Goal: Check status: Check status

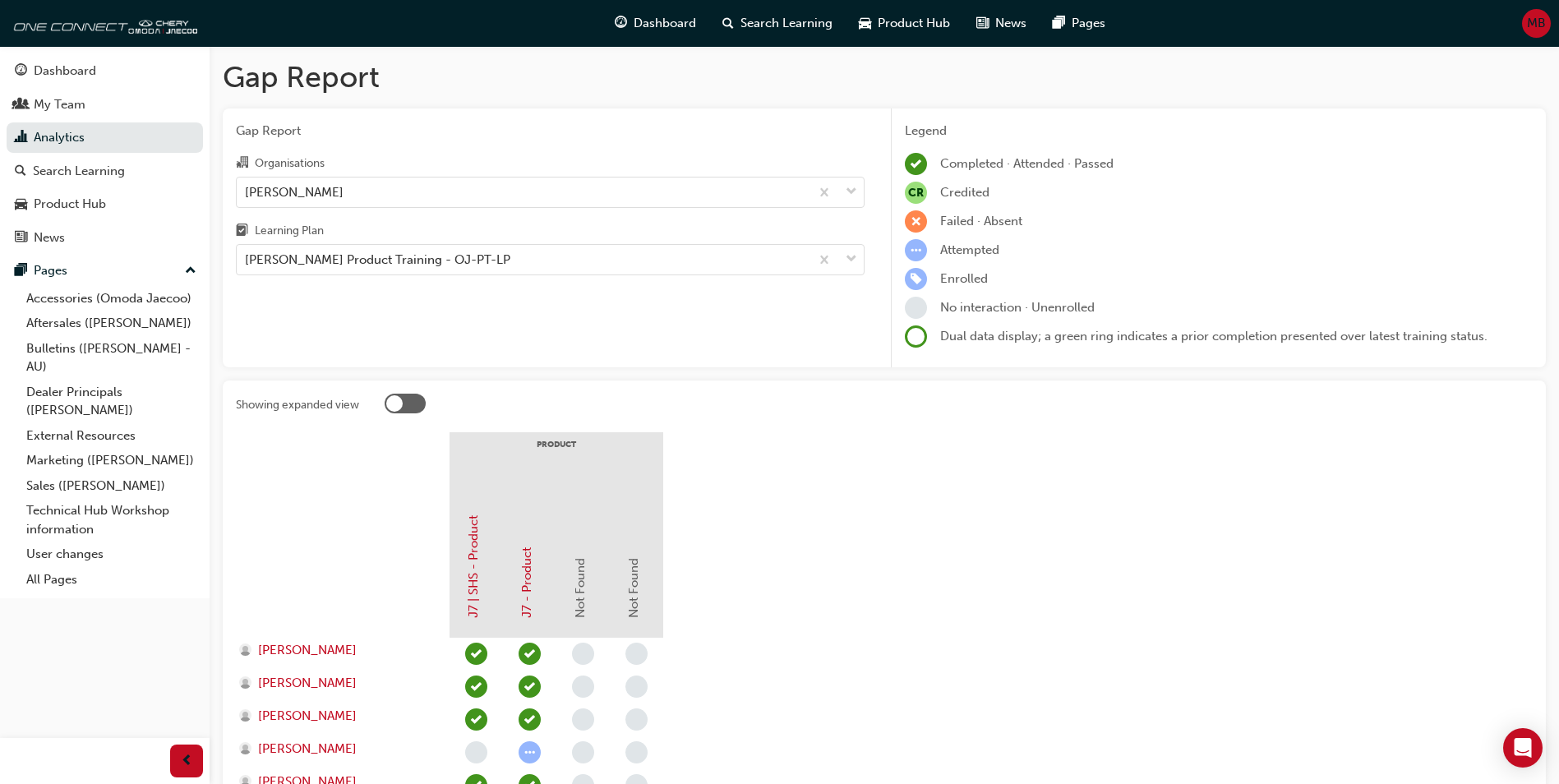
scroll to position [287, 0]
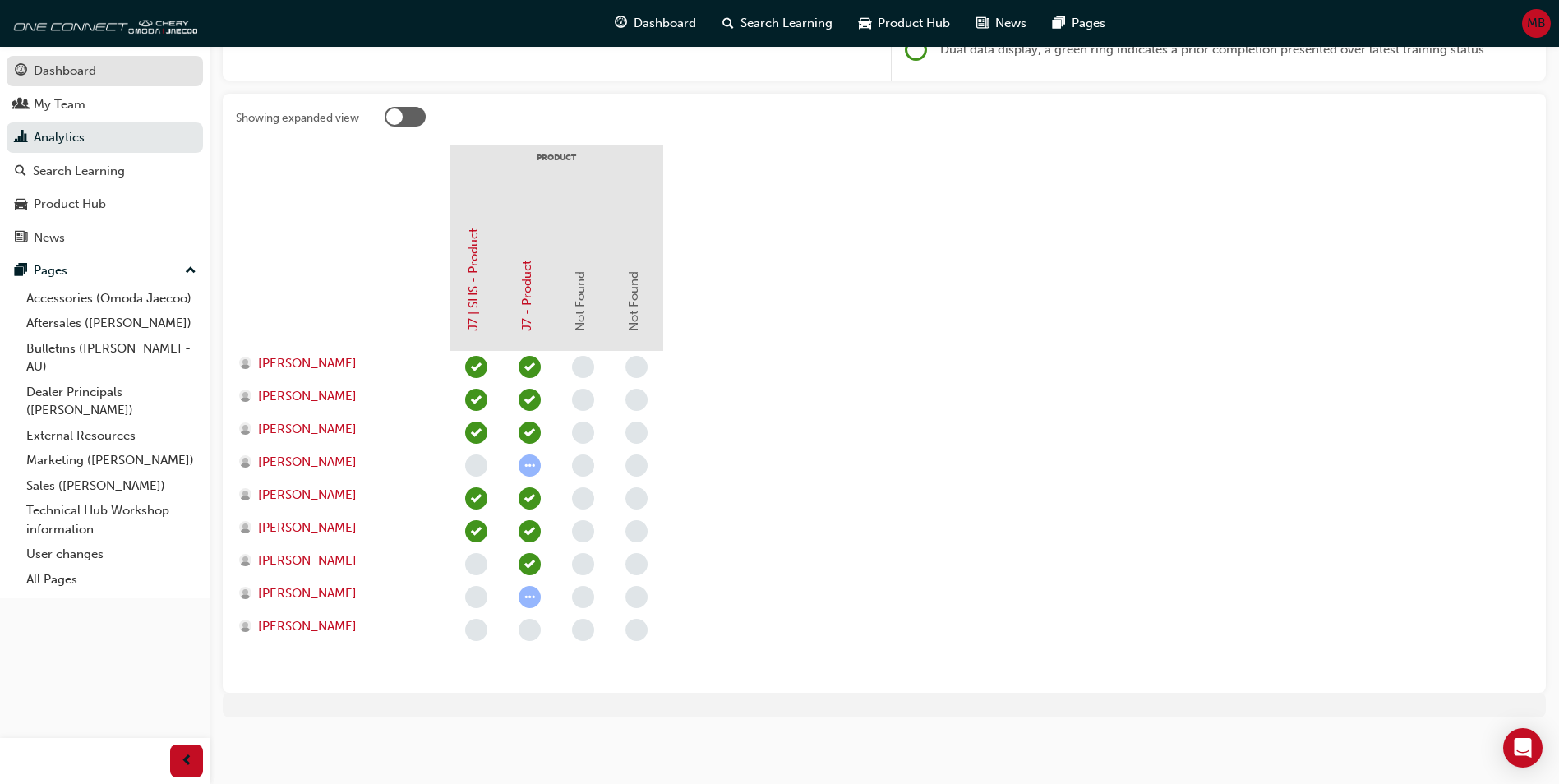
click at [54, 74] on div "Dashboard" at bounding box center [64, 70] width 62 height 19
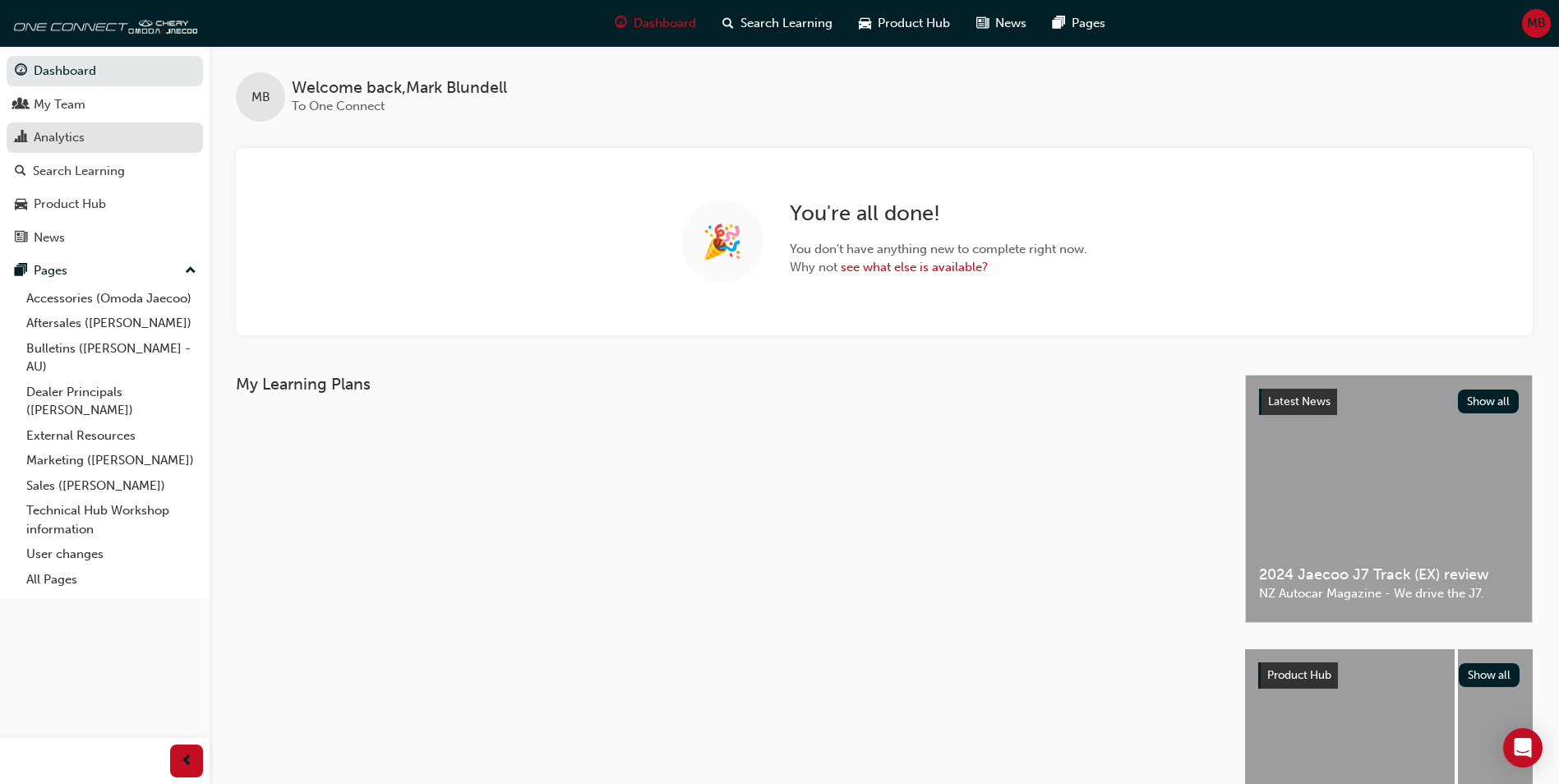
click at [86, 144] on div "Analytics" at bounding box center [104, 137] width 180 height 21
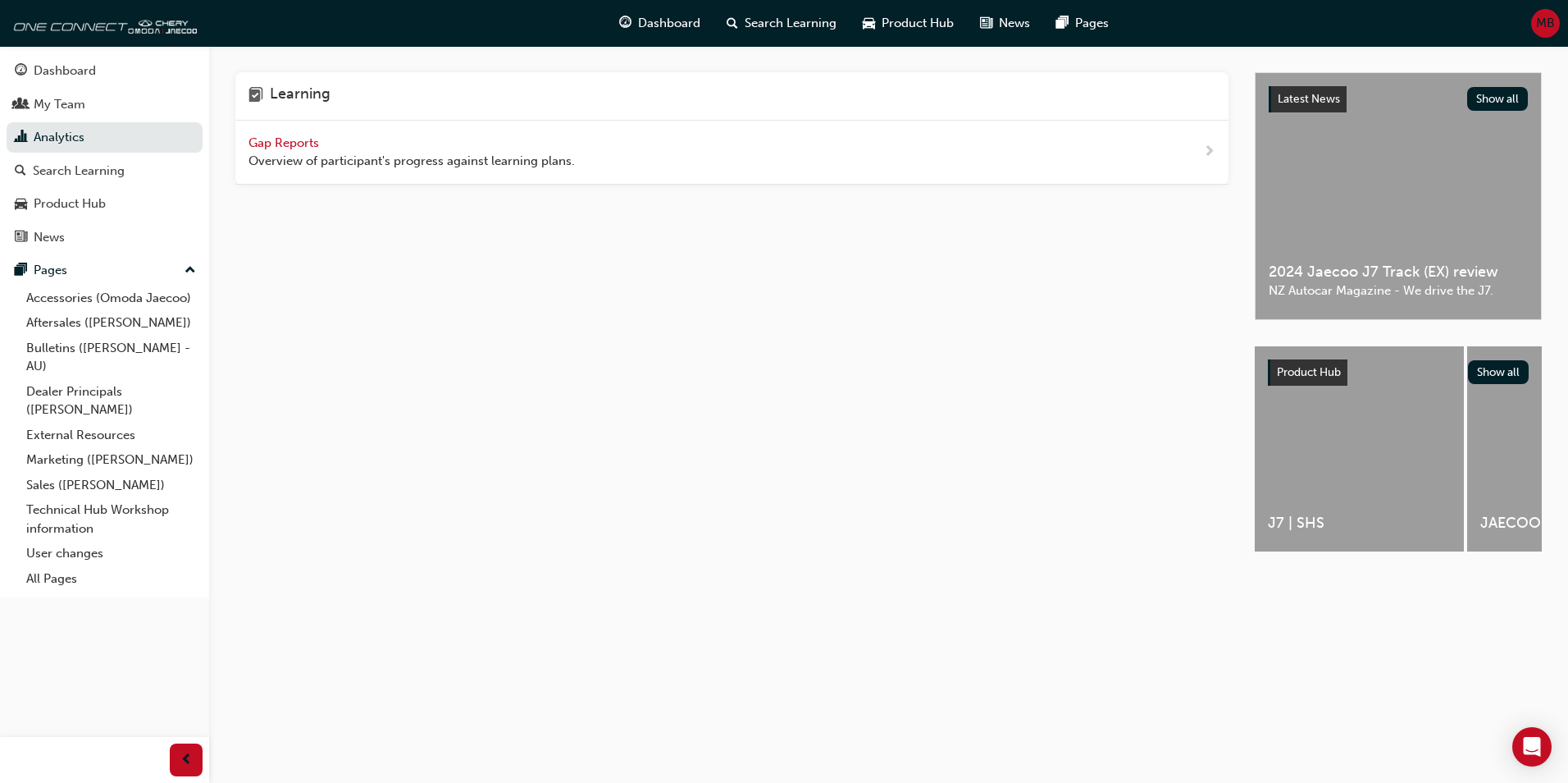
click at [268, 143] on span "Gap Reports" at bounding box center [286, 143] width 74 height 14
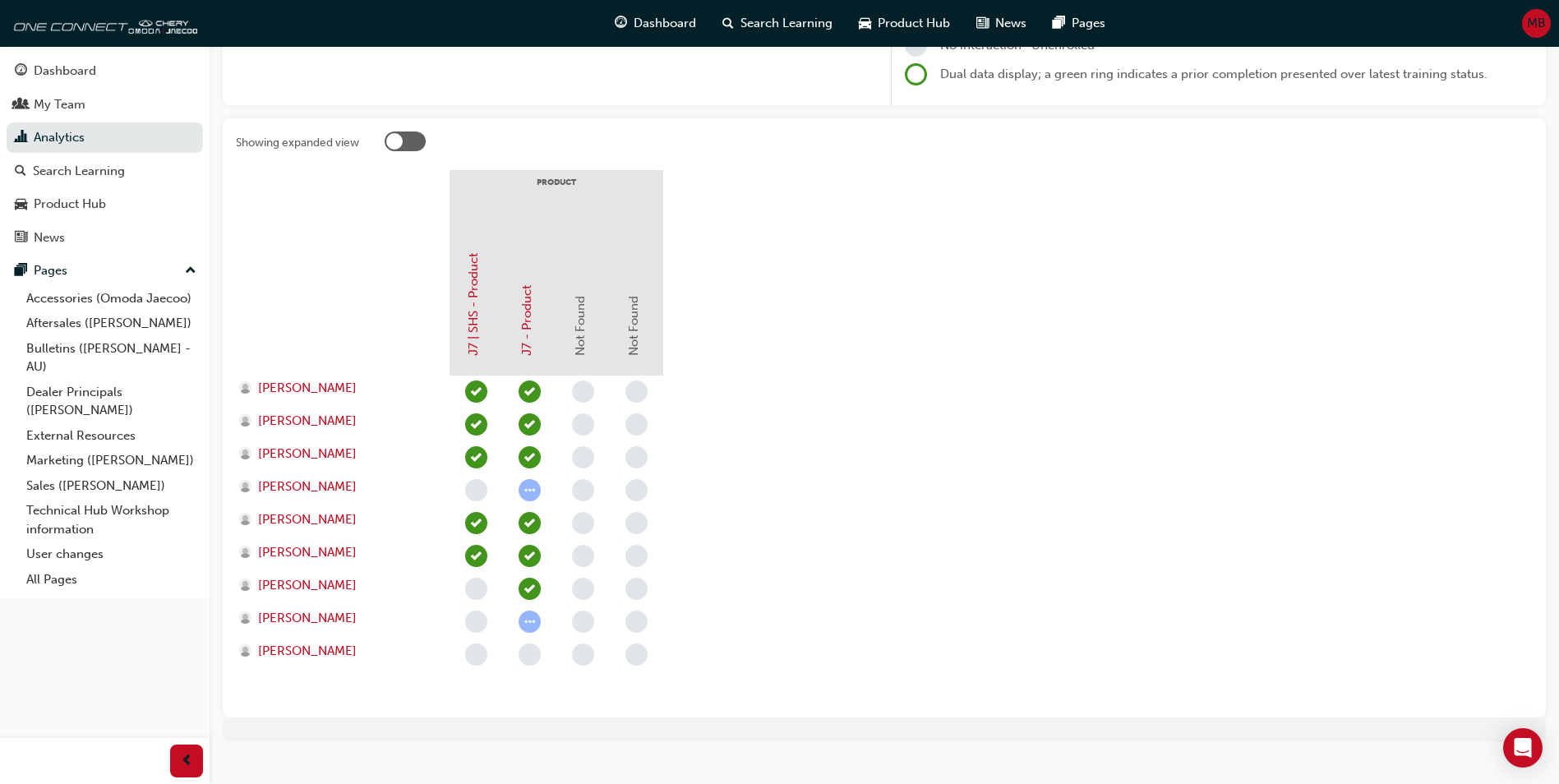
scroll to position [287, 0]
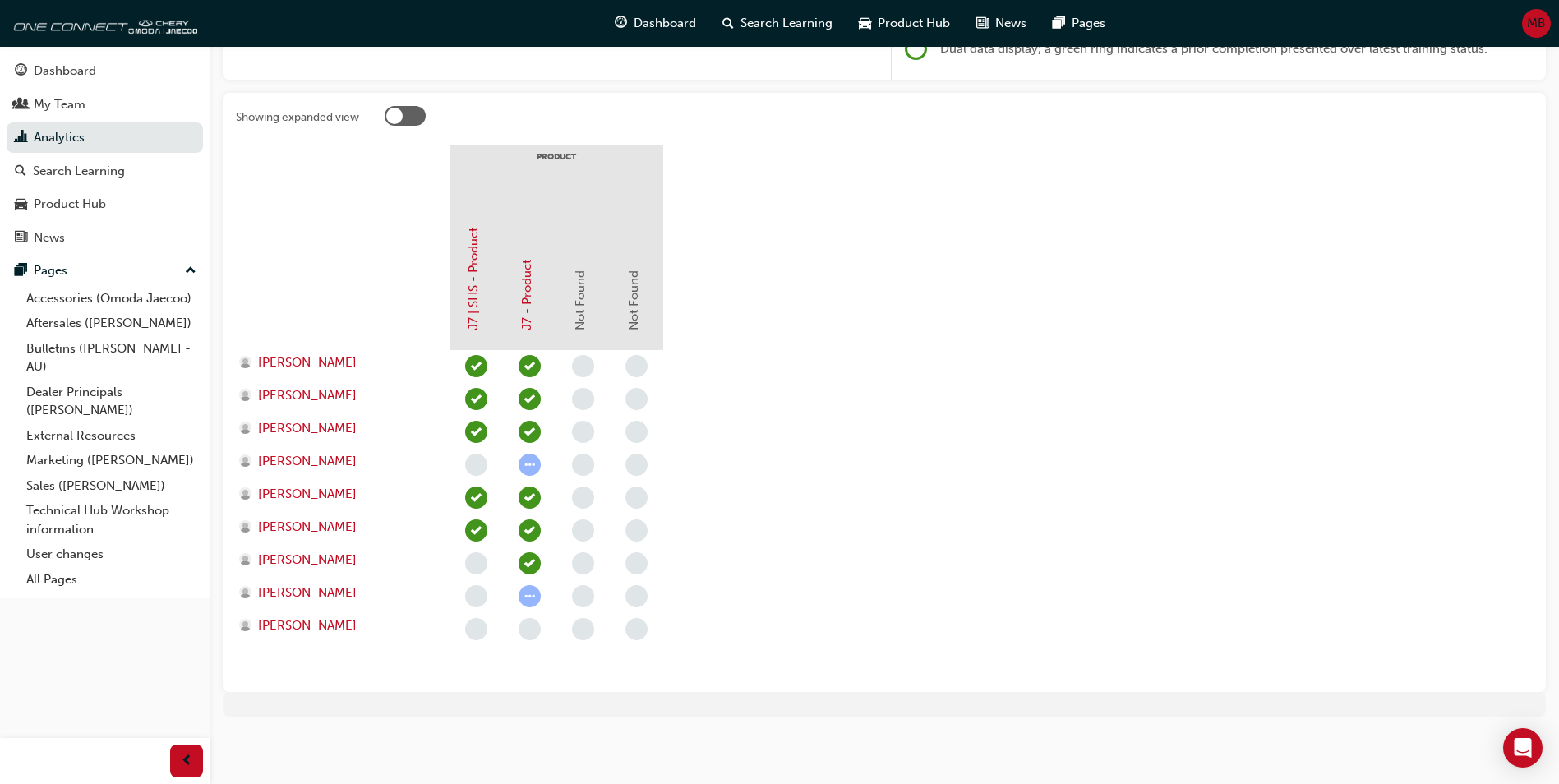
click at [74, 53] on button "Dashboard My Team Analytics Search Learning Product Hub News Pages" at bounding box center [104, 153] width 196 height 203
click at [70, 67] on div "Dashboard" at bounding box center [64, 70] width 62 height 19
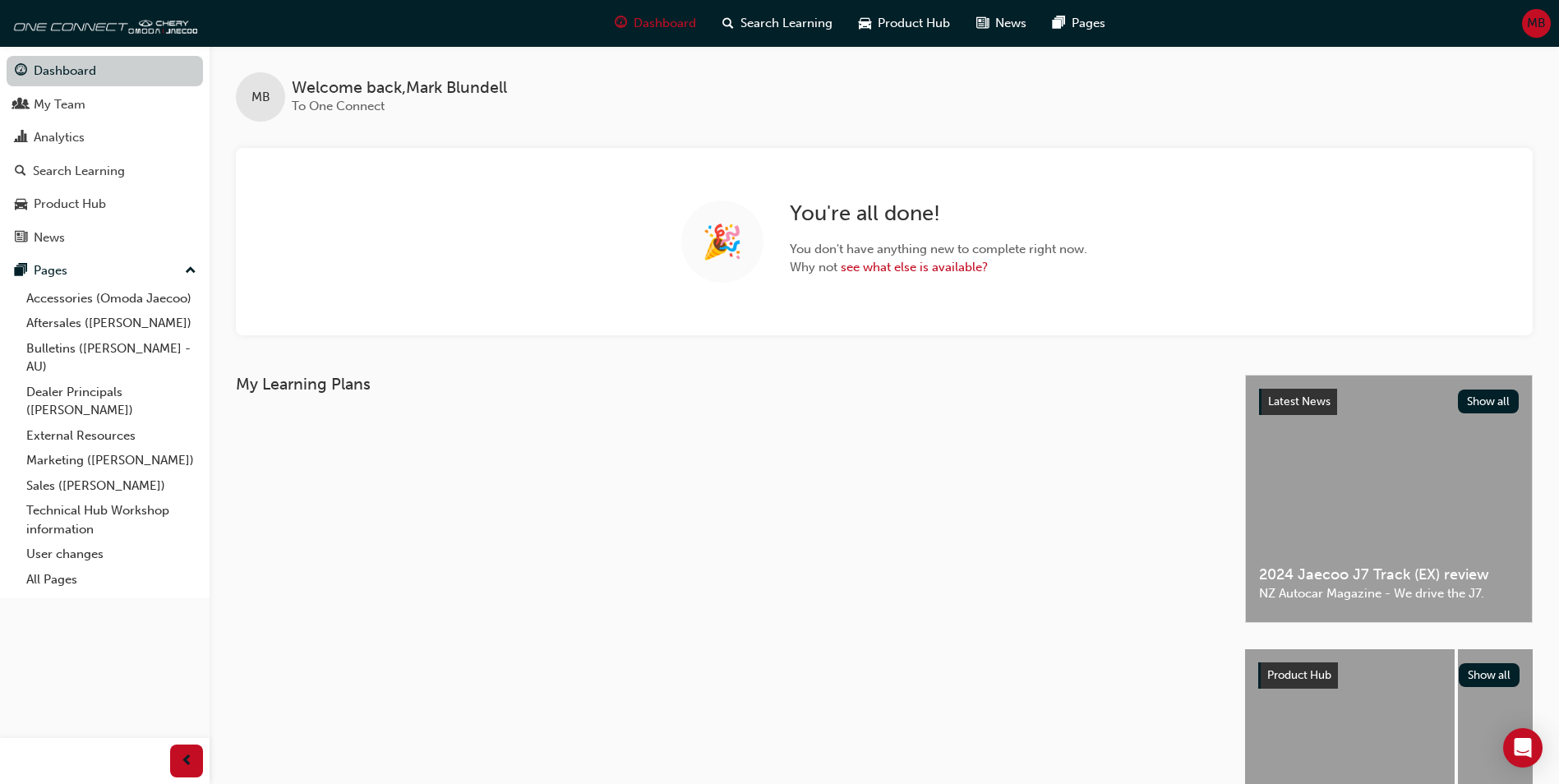
click at [70, 67] on link "Dashboard" at bounding box center [104, 71] width 196 height 31
click at [77, 99] on div "My Team" at bounding box center [59, 104] width 52 height 19
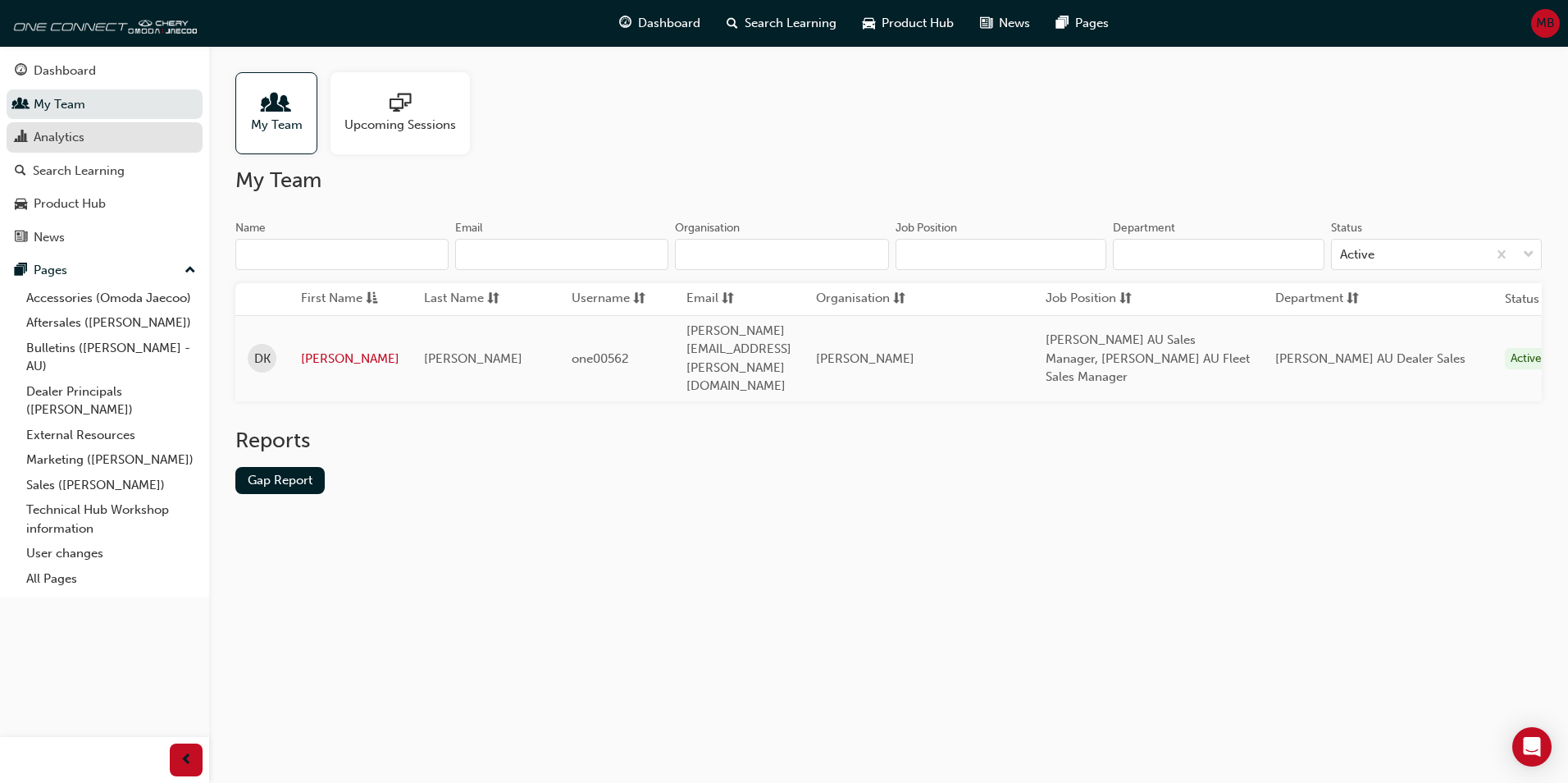
click at [75, 137] on div "Analytics" at bounding box center [58, 137] width 51 height 19
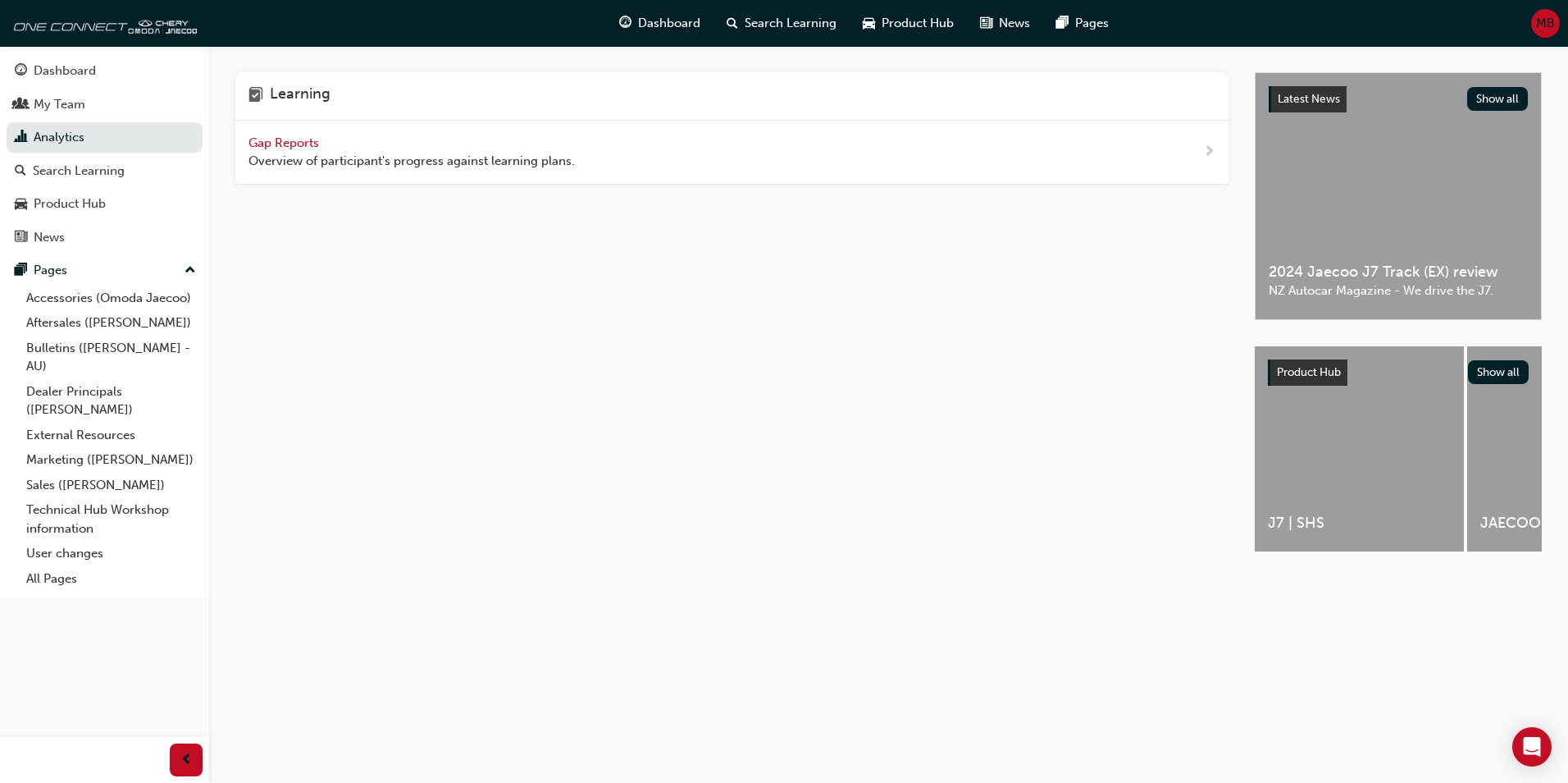
click at [290, 142] on span "Gap Reports" at bounding box center [286, 143] width 74 height 14
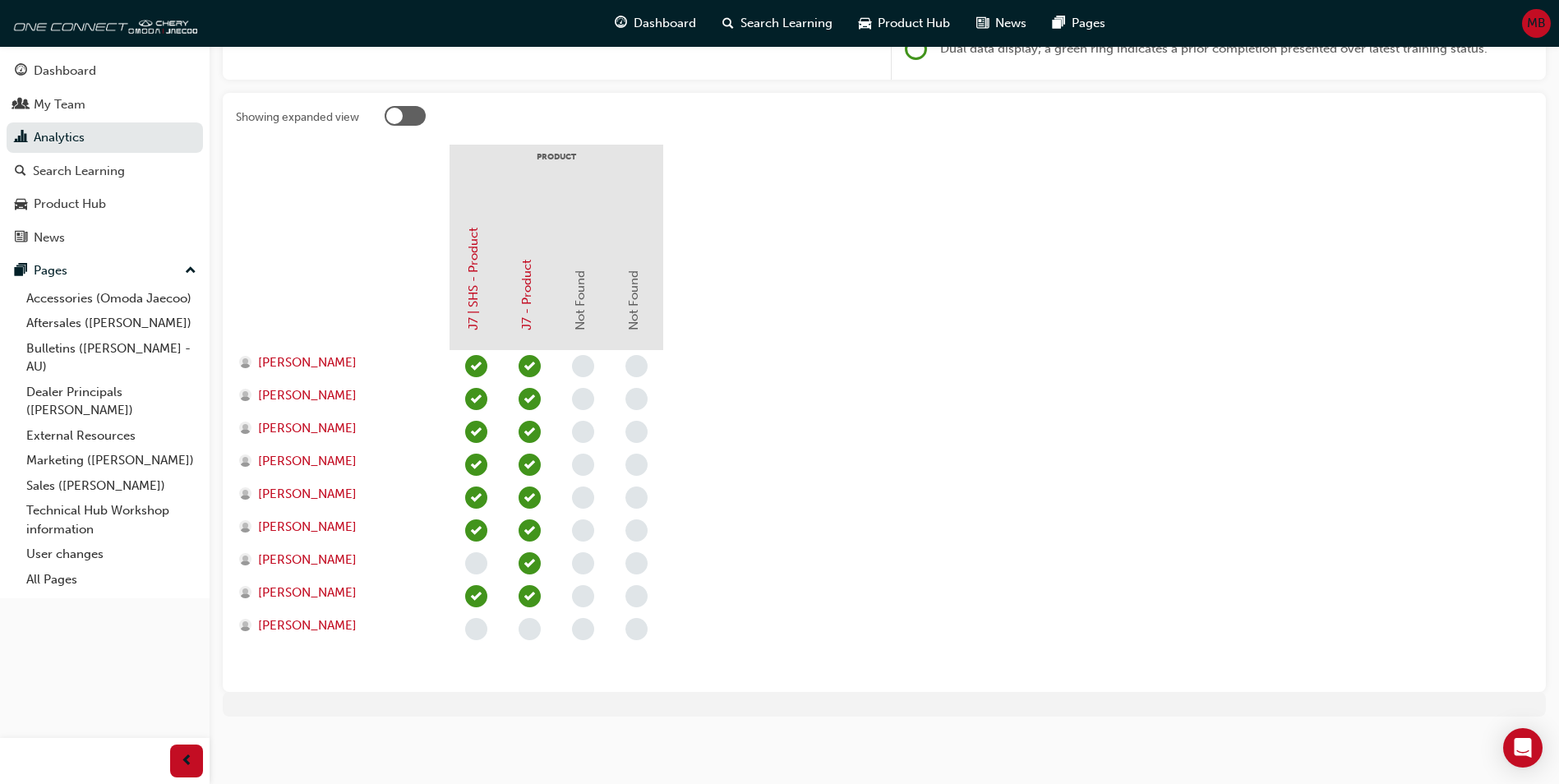
scroll to position [287, 0]
